Goal: Information Seeking & Learning: Find specific fact

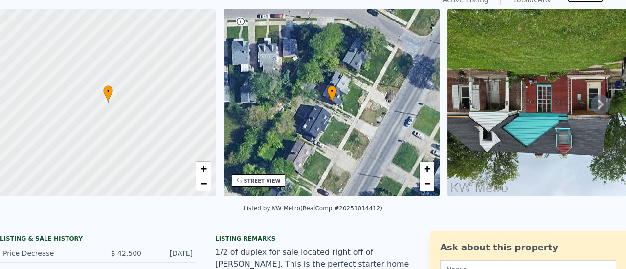
scroll to position [3, 0]
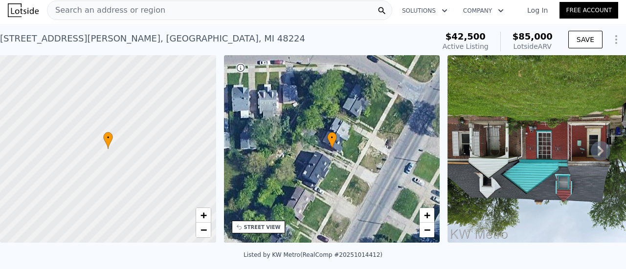
click at [122, 9] on span "Search an address or region" at bounding box center [106, 10] width 118 height 12
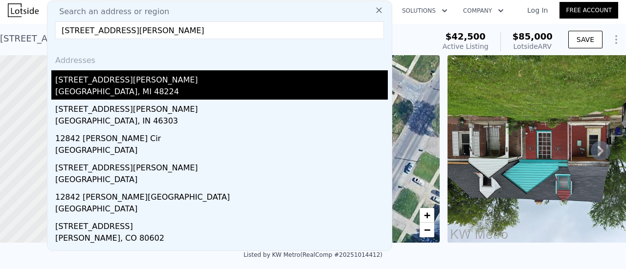
type input "[STREET_ADDRESS][PERSON_NAME]"
click at [108, 81] on div "[STREET_ADDRESS][PERSON_NAME]" at bounding box center [221, 78] width 333 height 16
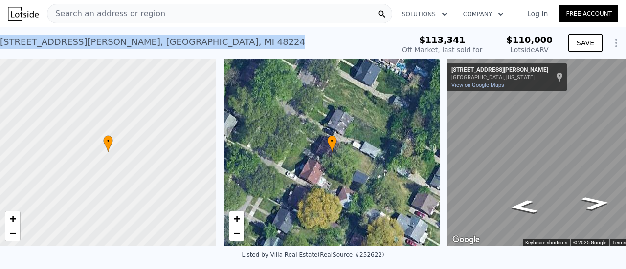
drag, startPoint x: 149, startPoint y: 41, endPoint x: 10, endPoint y: 41, distance: 139.4
click at [2, 41] on div "[STREET_ADDRESS][PERSON_NAME] Sold [DATE] for $113,341 (~ARV $110k )" at bounding box center [195, 44] width 390 height 27
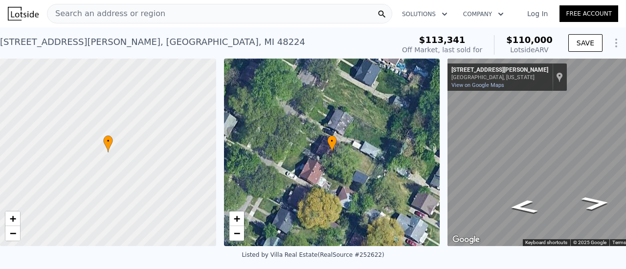
click at [1, 43] on div "[STREET_ADDRESS][PERSON_NAME]" at bounding box center [152, 42] width 305 height 14
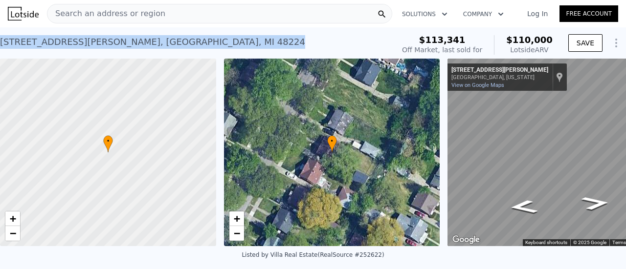
drag, startPoint x: 2, startPoint y: 43, endPoint x: 134, endPoint y: 46, distance: 132.1
click at [134, 46] on div "[STREET_ADDRESS][PERSON_NAME]" at bounding box center [152, 42] width 305 height 14
drag, startPoint x: 113, startPoint y: 44, endPoint x: 153, endPoint y: 45, distance: 39.6
click at [153, 45] on div "[STREET_ADDRESS][PERSON_NAME] Sold [DATE] for $113,341 (~ARV $110k )" at bounding box center [195, 44] width 390 height 27
copy div "[STREET_ADDRESS][PERSON_NAME]"
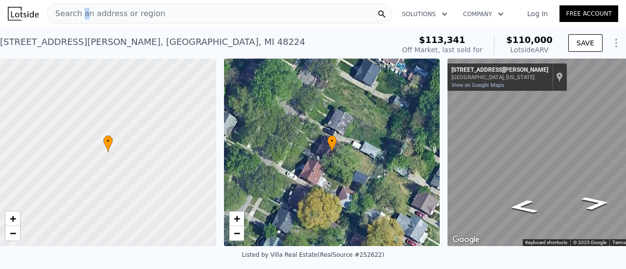
click at [81, 11] on span "Search an address or region" at bounding box center [106, 14] width 118 height 12
